Goal: Information Seeking & Learning: Learn about a topic

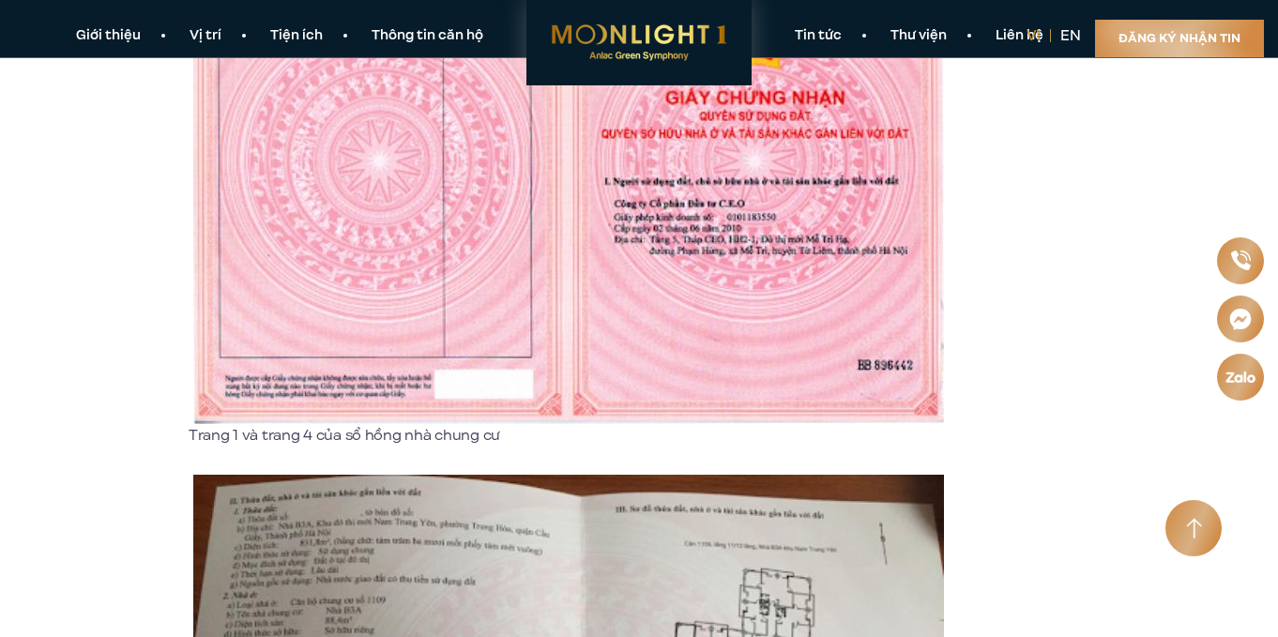
scroll to position [2065, 0]
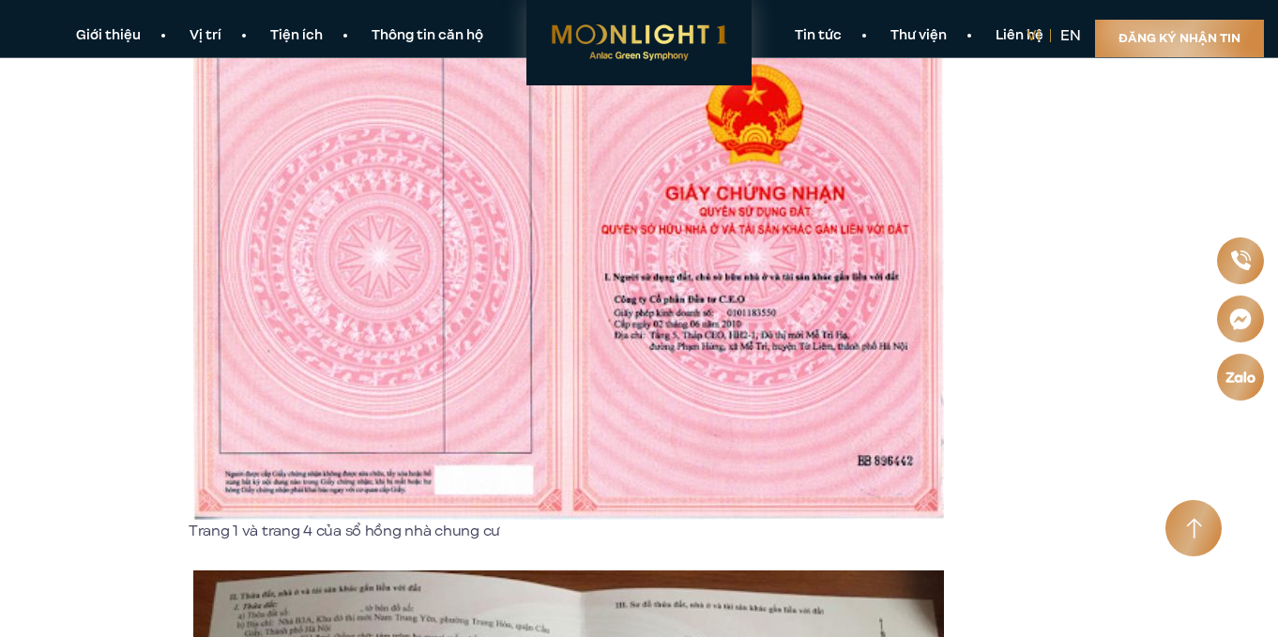
scroll to position [2065, 0]
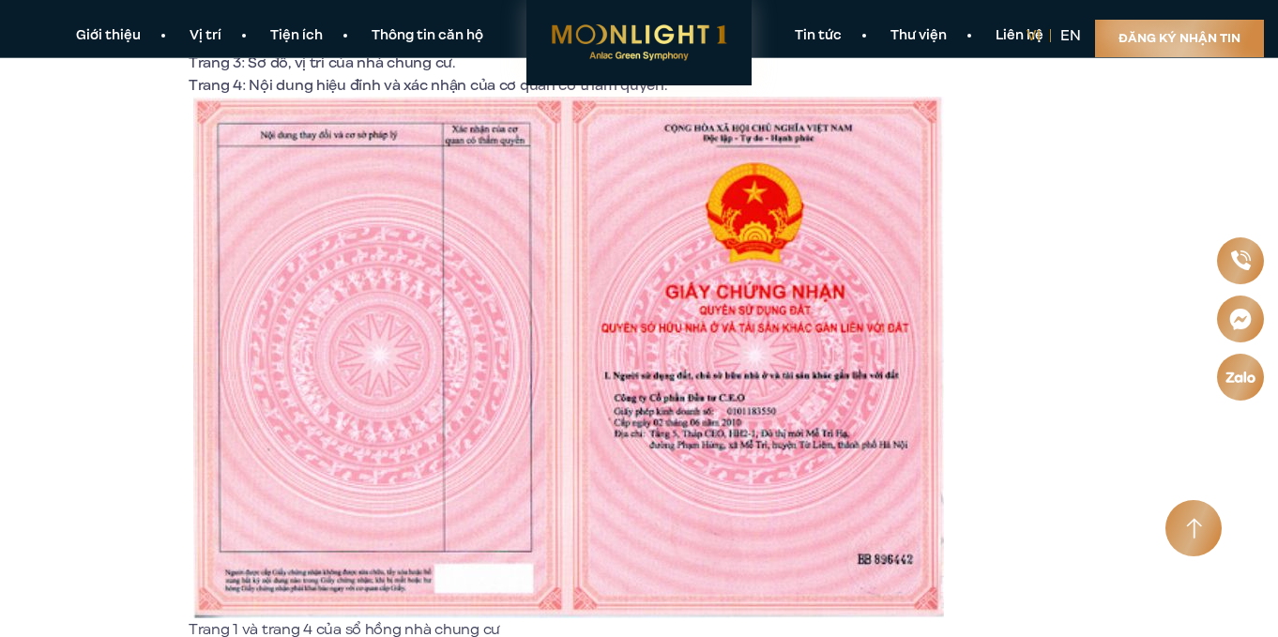
click at [640, 303] on img at bounding box center [568, 358] width 751 height 522
click at [647, 304] on img at bounding box center [568, 358] width 751 height 522
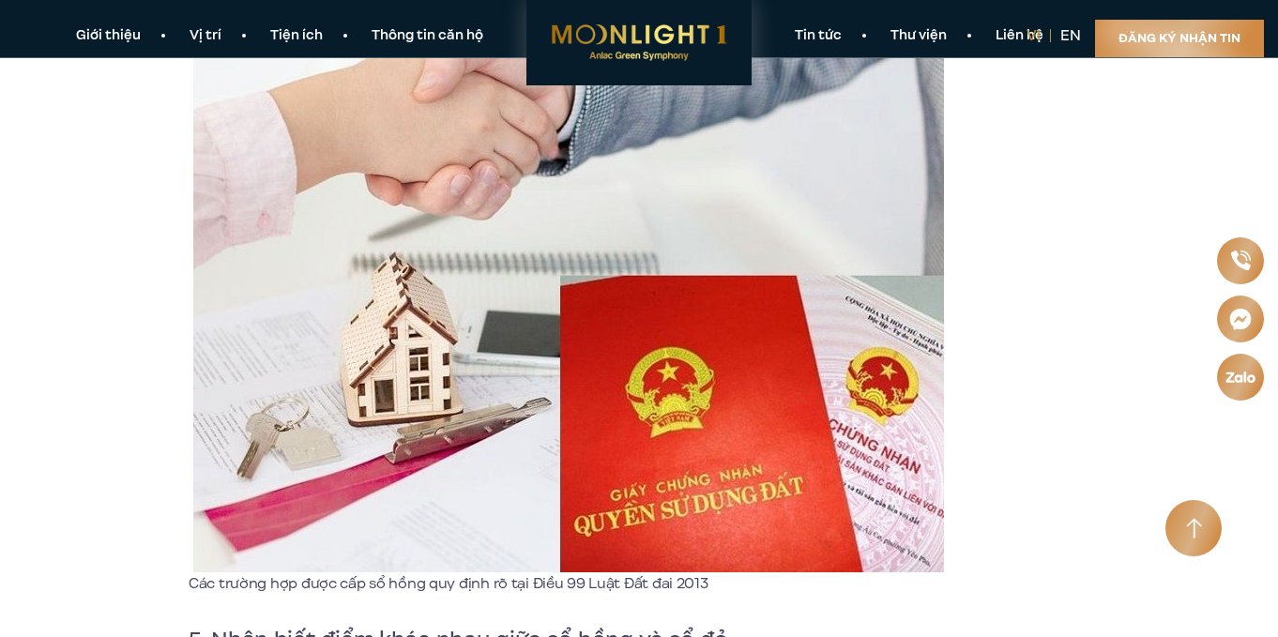
scroll to position [6477, 0]
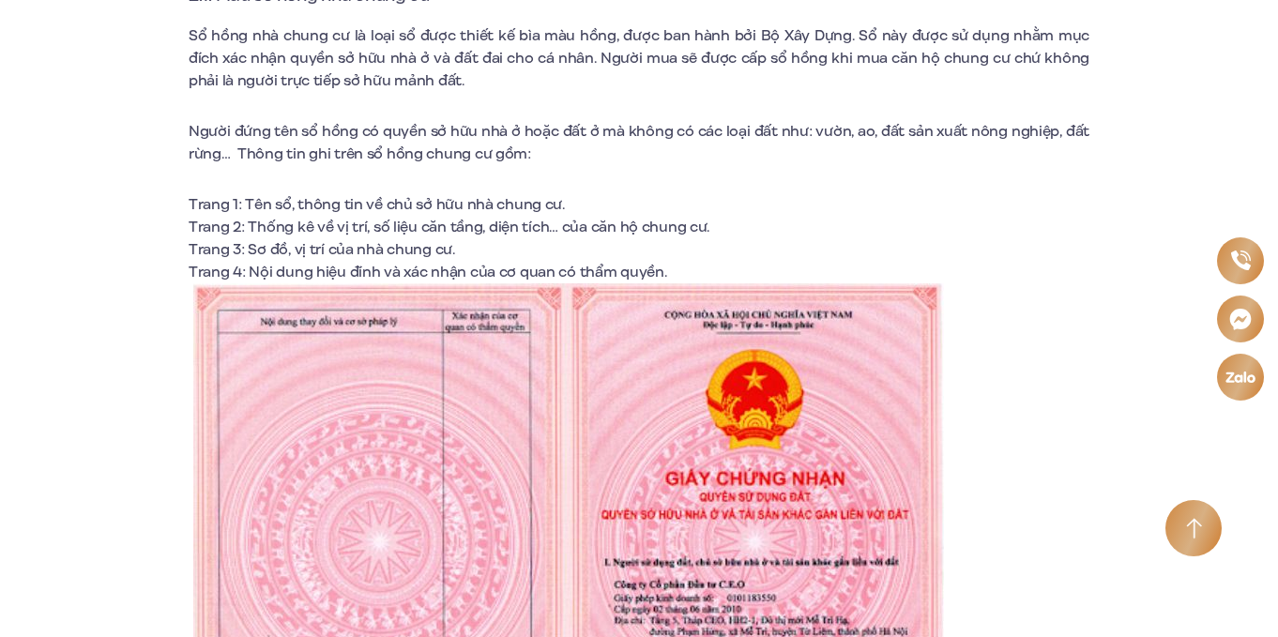
scroll to position [2253, 0]
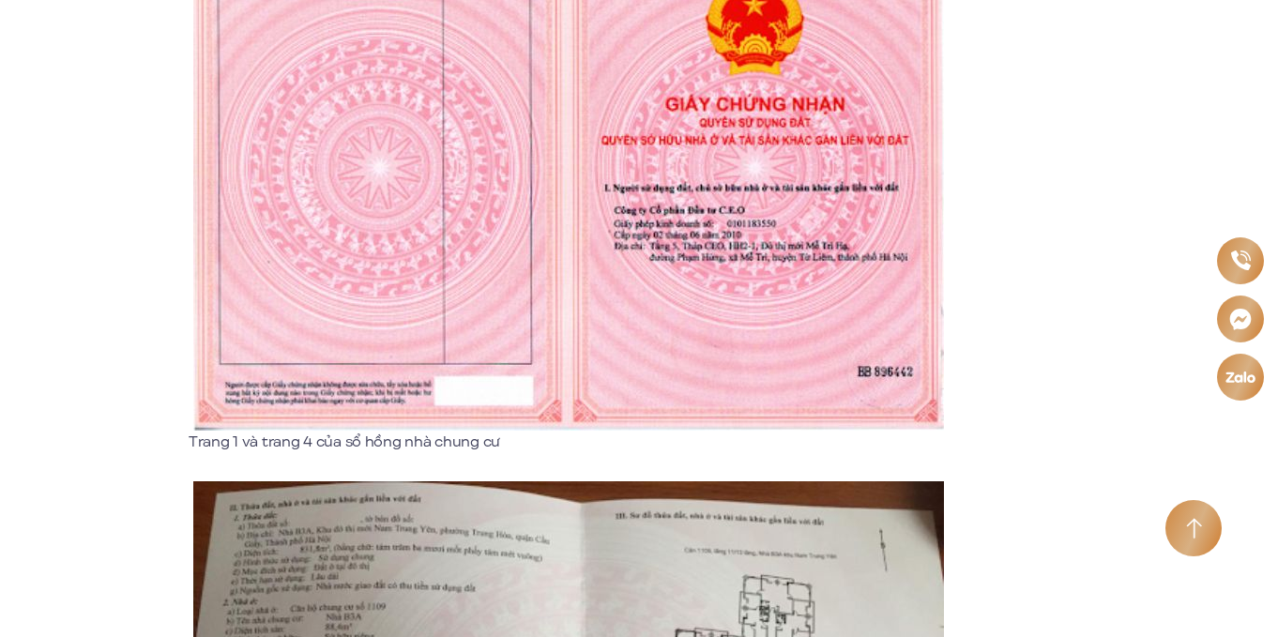
click at [665, 319] on img at bounding box center [568, 170] width 751 height 522
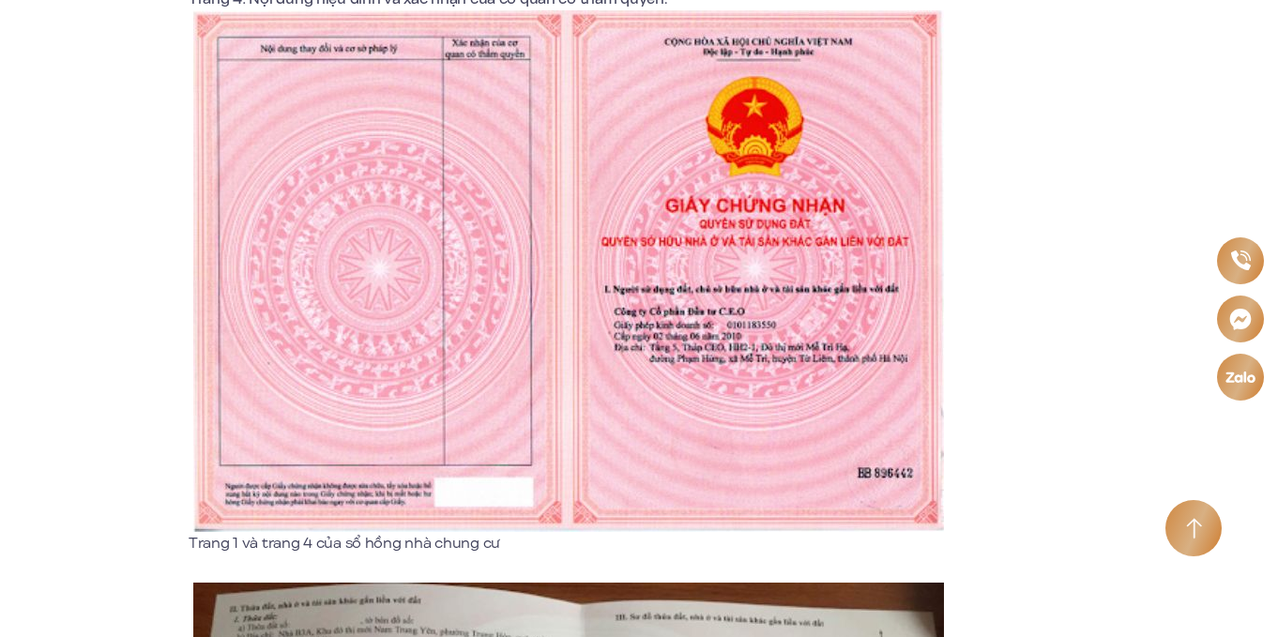
scroll to position [2159, 0]
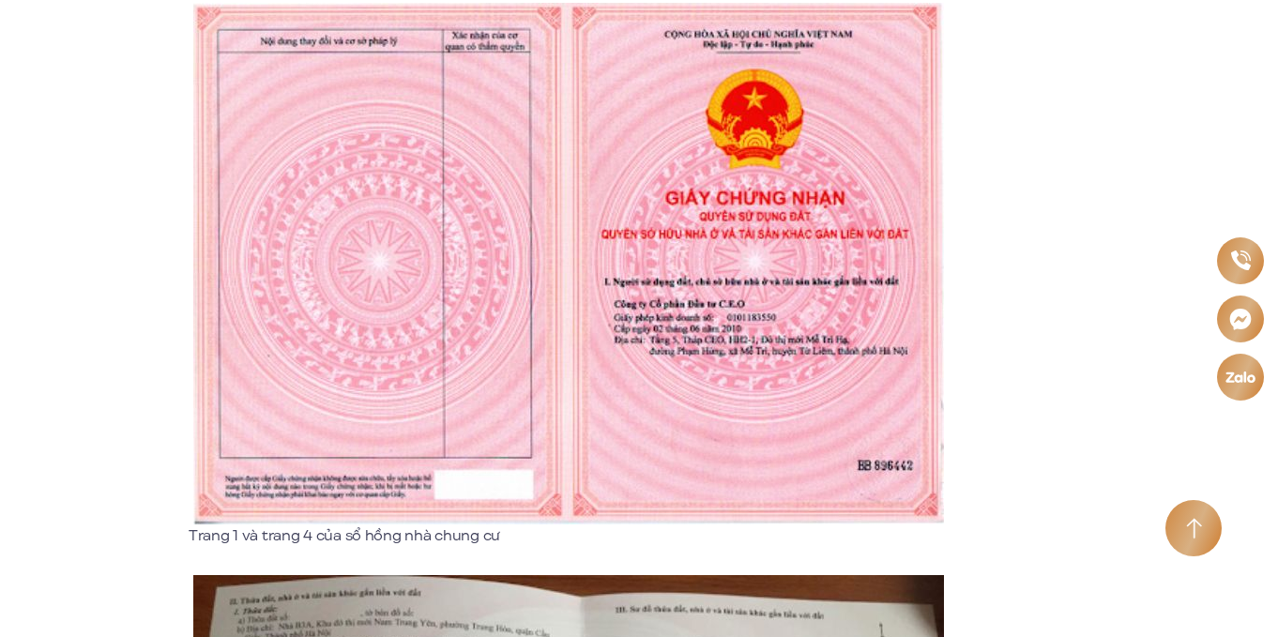
click at [648, 347] on img at bounding box center [568, 264] width 751 height 522
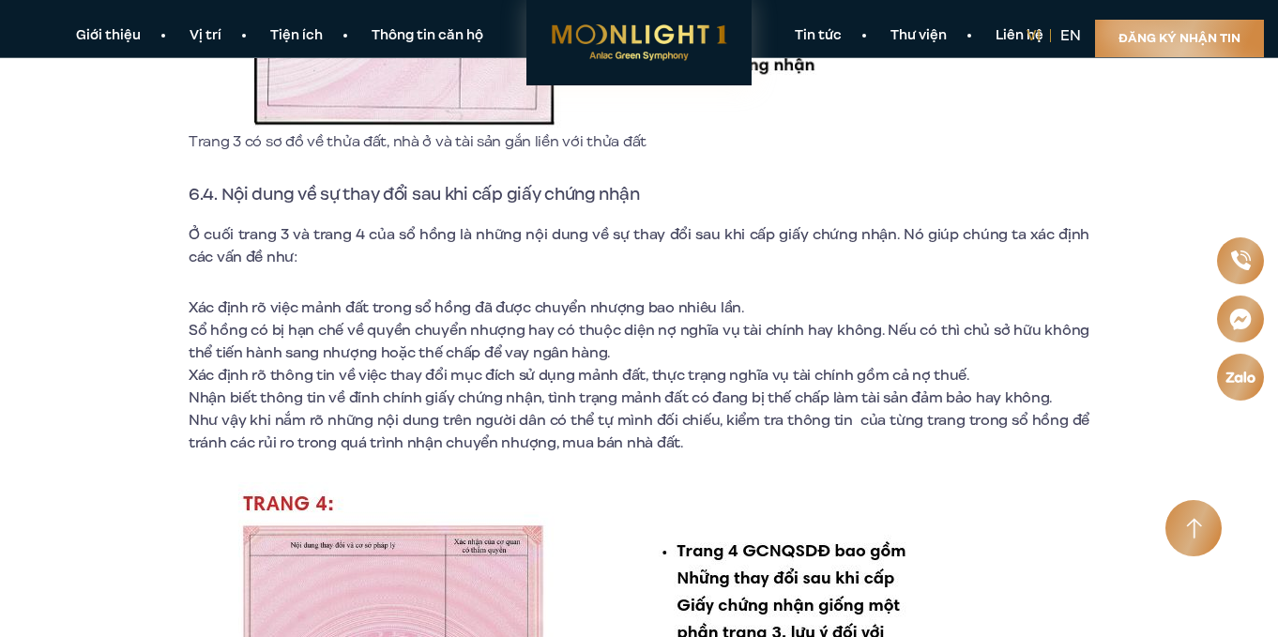
scroll to position [10247, 0]
